Goal: Check status: Check status

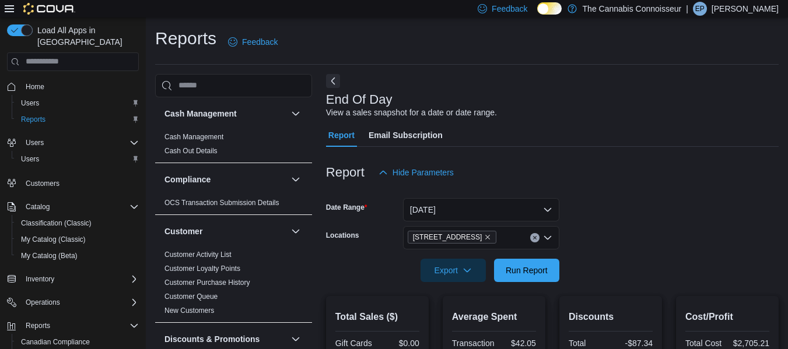
scroll to position [260, 0]
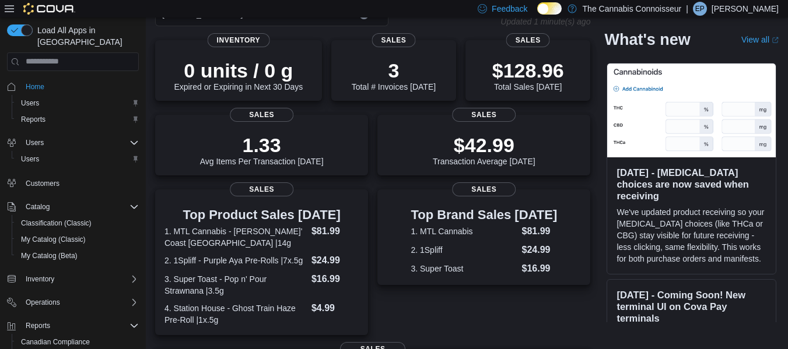
scroll to position [76, 0]
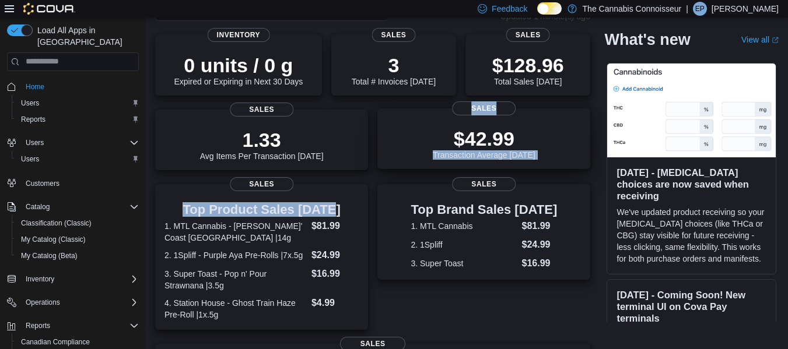
drag, startPoint x: 0, startPoint y: 0, endPoint x: 391, endPoint y: 146, distance: 417.2
click at [391, 146] on div "0 units / 0 g Expired or Expiring in Next 30 Days Inventory 3 Total # Invoices …" at bounding box center [372, 307] width 435 height 545
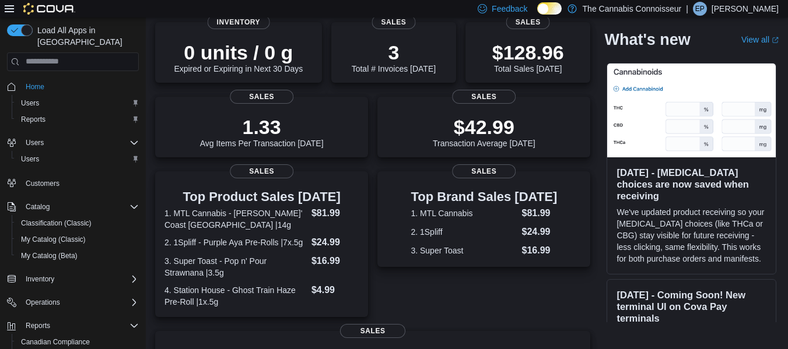
click at [439, 270] on div "Top Brand Sales Today 1. MTL Cannabis $81.99 2. 1Spliff $24.99 3. Super Toast $…" at bounding box center [483, 245] width 213 height 146
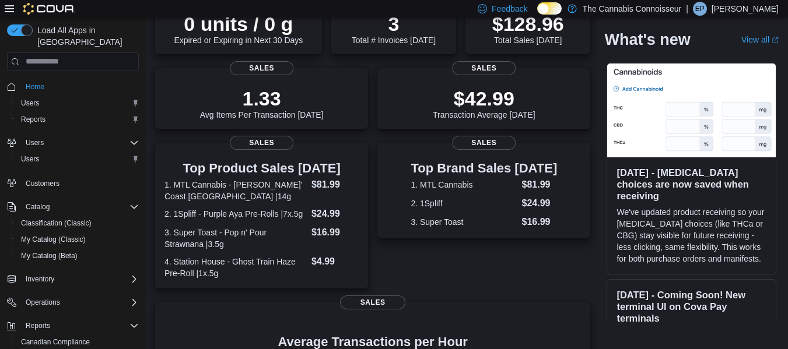
scroll to position [120, 0]
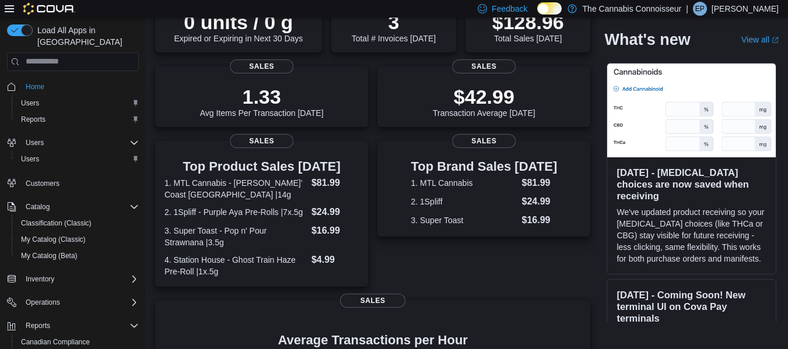
click at [439, 270] on div "Top Brand Sales Today 1. MTL Cannabis $81.99 2. 1Spliff $24.99 3. Super Toast $…" at bounding box center [483, 214] width 213 height 146
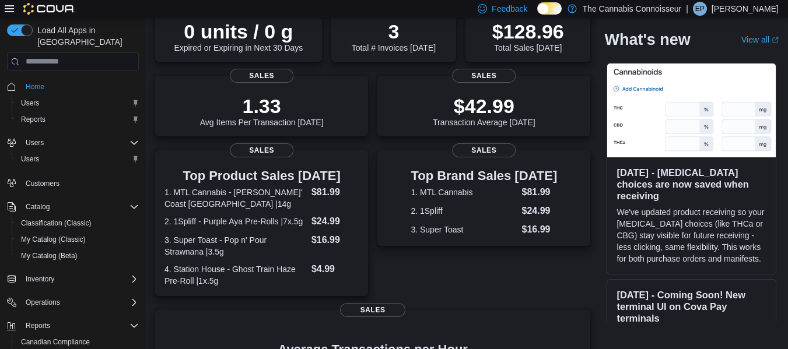
scroll to position [0, 0]
